Goal: Transaction & Acquisition: Purchase product/service

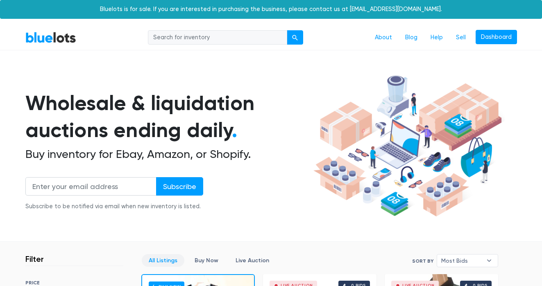
click at [236, 39] on input "search" at bounding box center [217, 37] width 139 height 15
type input "halloween"
click at [287, 30] on button "submit" at bounding box center [295, 37] width 16 height 15
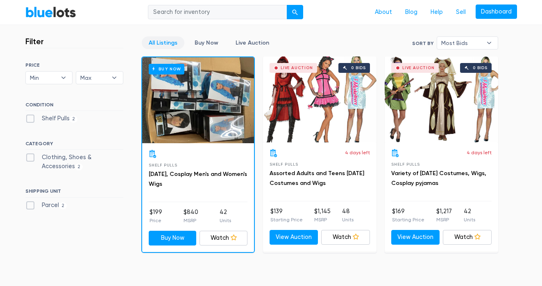
scroll to position [220, 0]
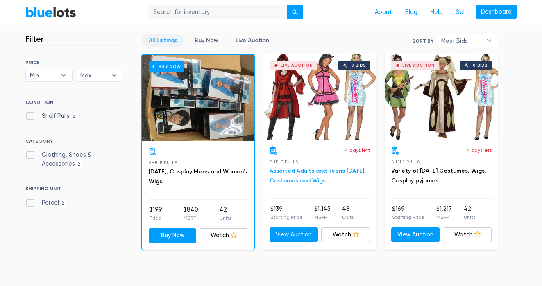
click at [297, 180] on link "Assorted Adults and Teens [DATE] Costumes and Wigs" at bounding box center [316, 175] width 95 height 17
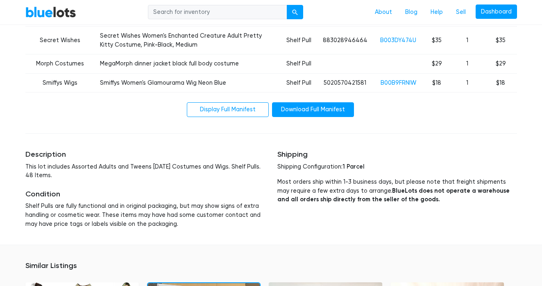
scroll to position [624, 0]
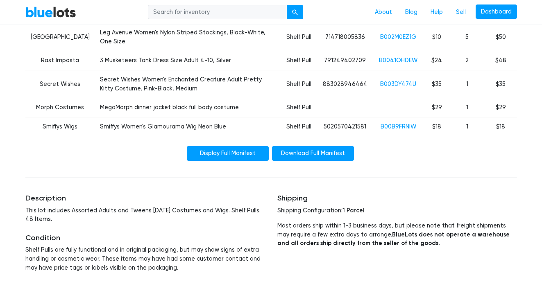
click at [231, 146] on link "Display Full Manifest" at bounding box center [228, 153] width 82 height 15
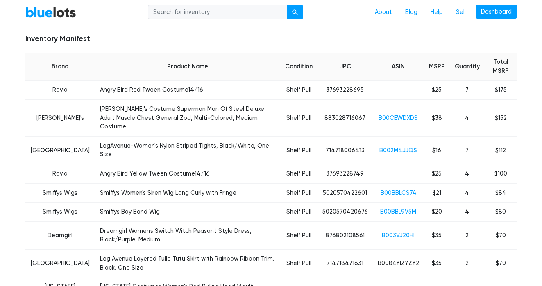
scroll to position [314, 0]
